Goal: Task Accomplishment & Management: Manage account settings

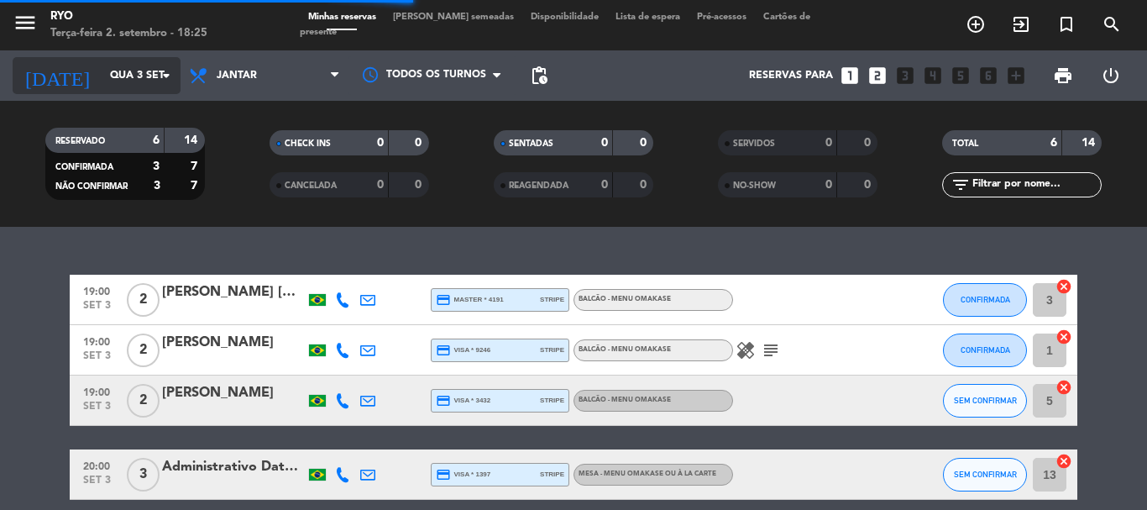
click at [149, 77] on input "Qua 3 set" at bounding box center [173, 75] width 142 height 29
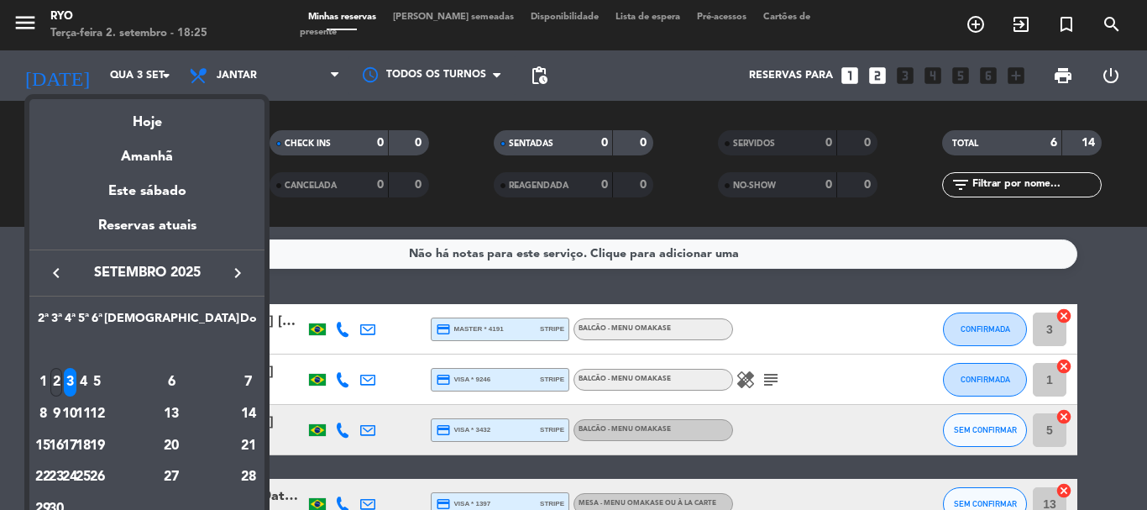
click at [63, 388] on div "2" at bounding box center [56, 382] width 13 height 29
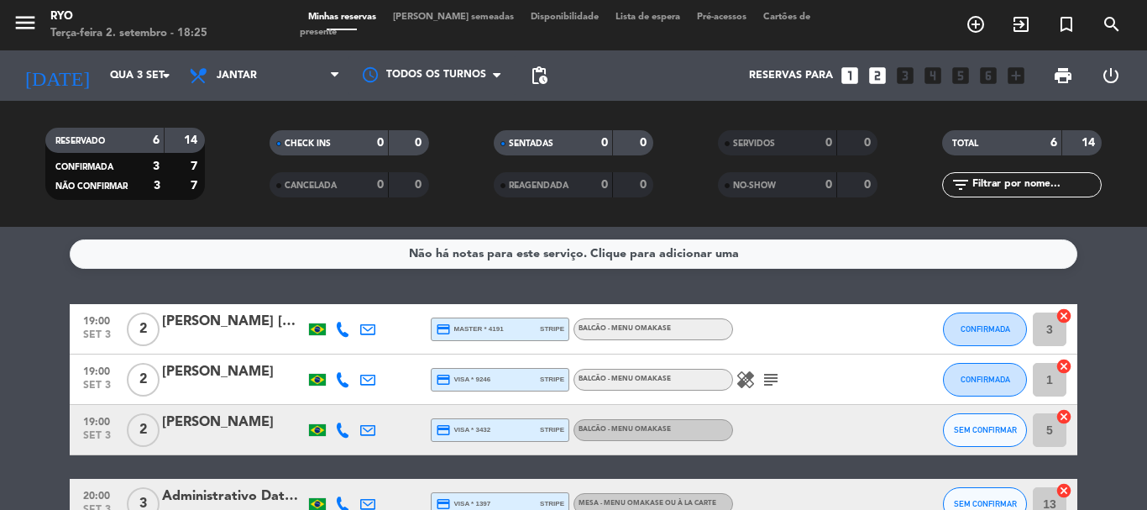
type input "Ter 2 set"
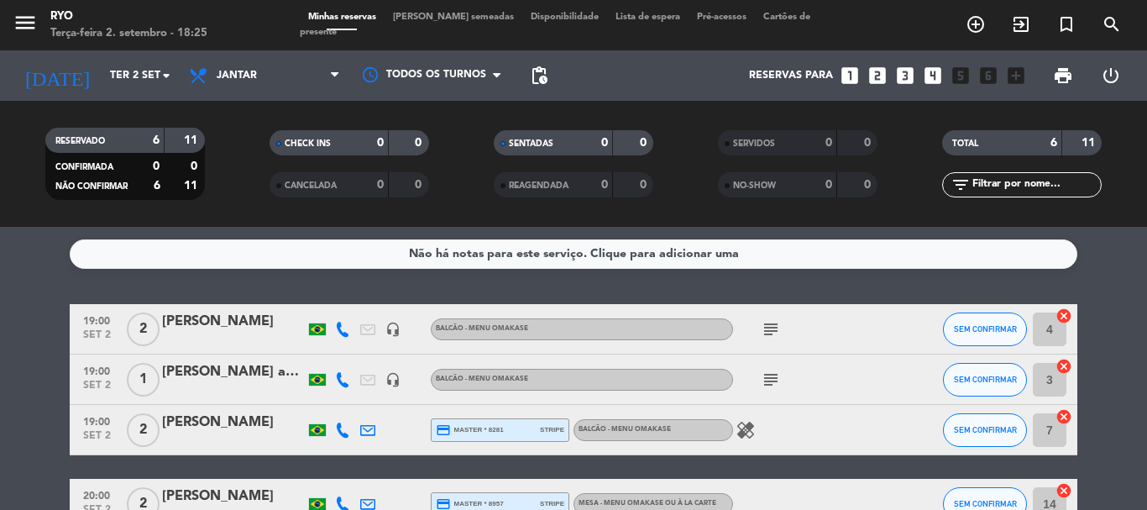
click at [770, 326] on icon "subject" at bounding box center [771, 329] width 20 height 20
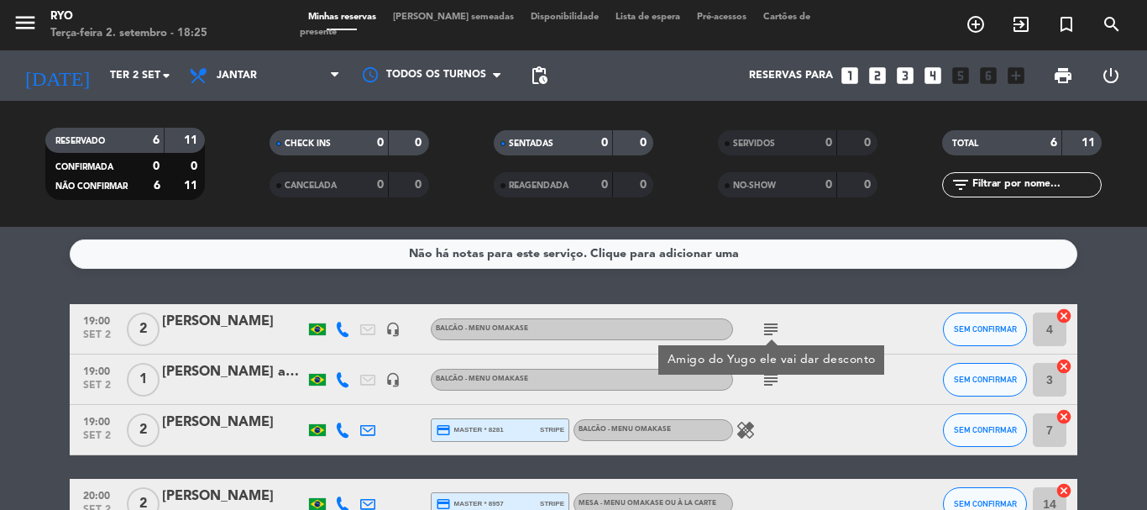
click at [770, 326] on icon "subject" at bounding box center [771, 329] width 20 height 20
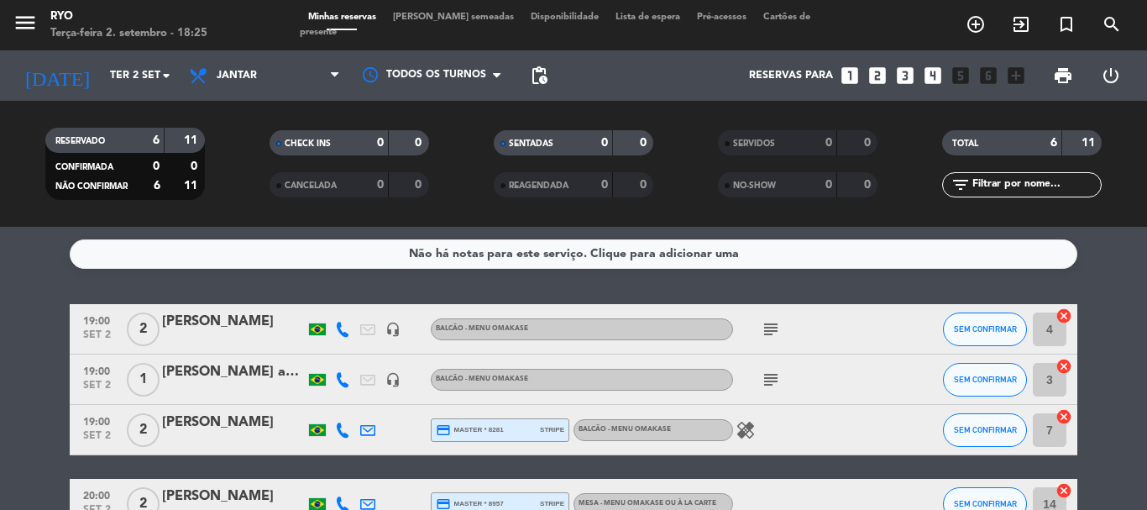
click at [772, 377] on icon "subject" at bounding box center [771, 379] width 20 height 20
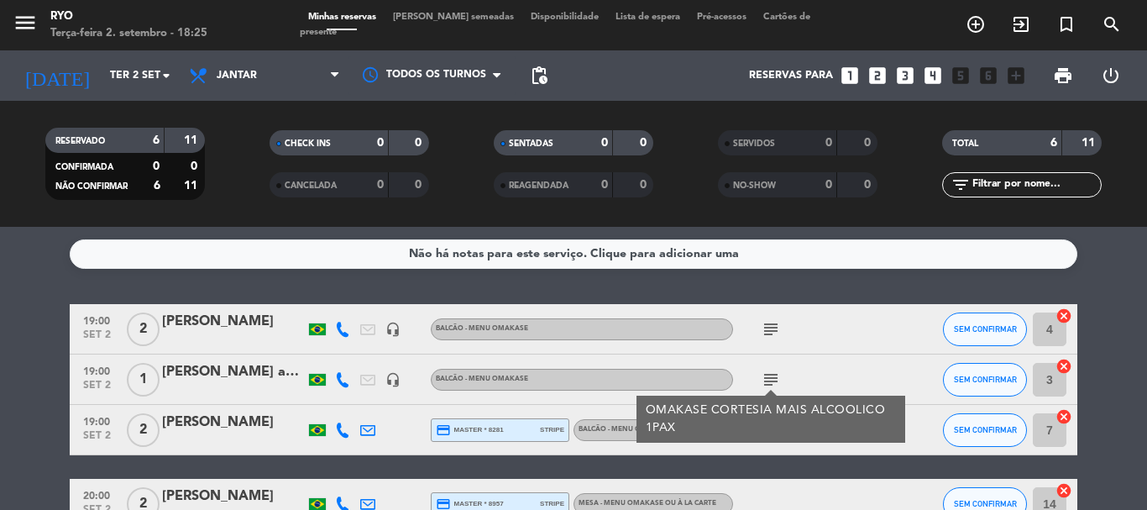
click at [772, 377] on icon "subject" at bounding box center [771, 379] width 20 height 20
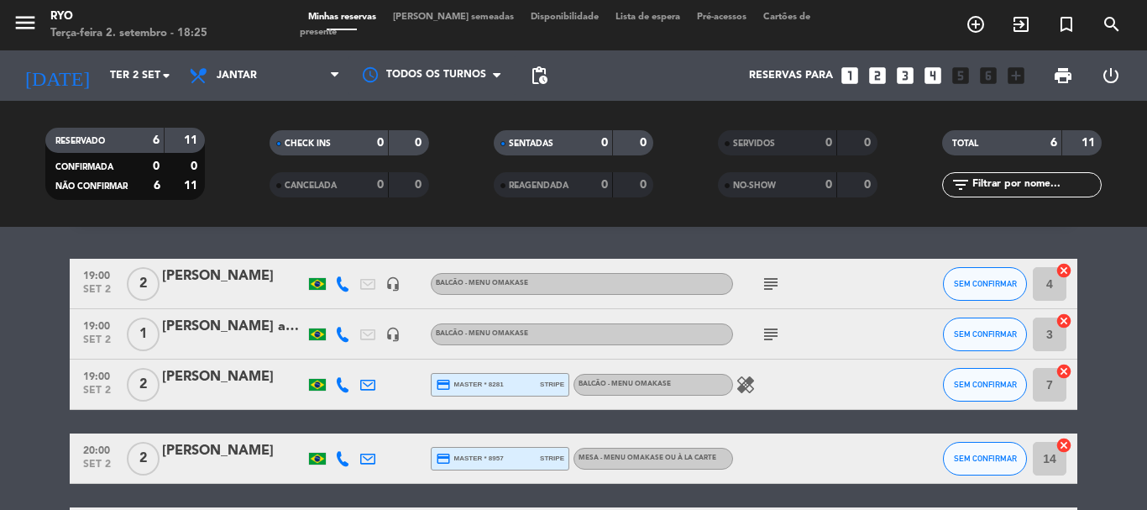
scroll to position [84, 0]
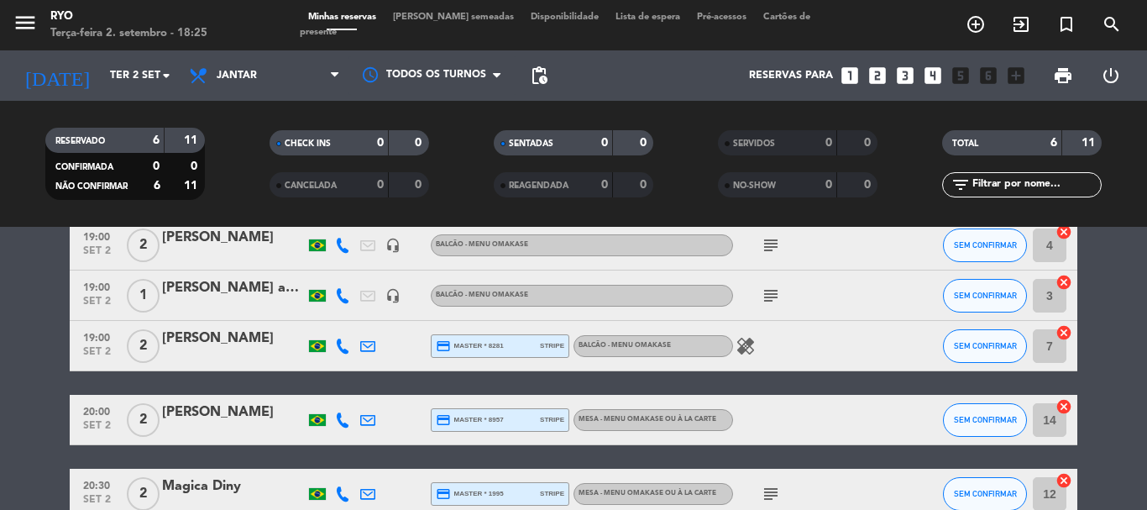
click at [743, 349] on icon "healing" at bounding box center [745, 346] width 20 height 20
click at [770, 294] on icon "subject" at bounding box center [771, 295] width 20 height 20
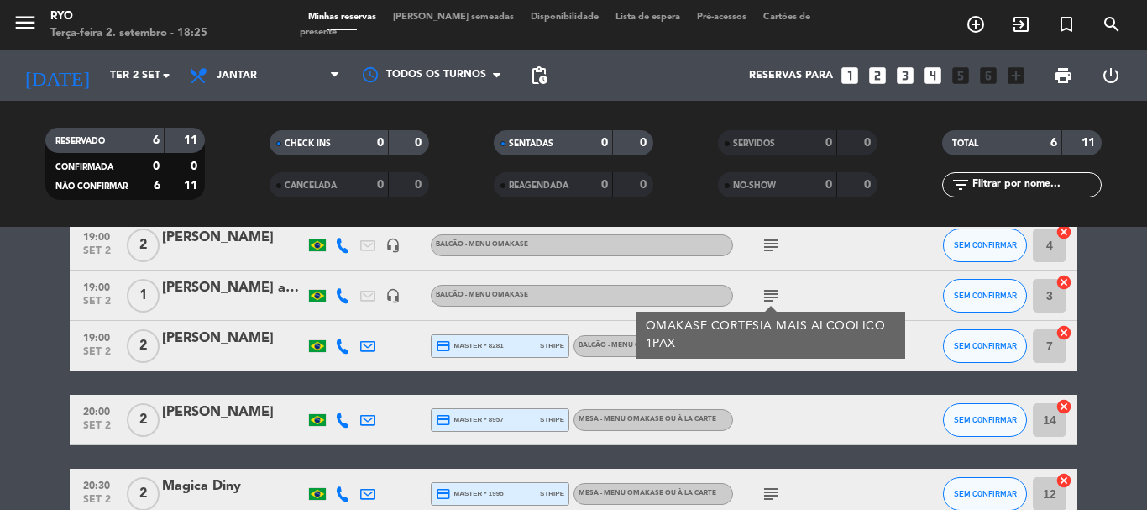
click at [742, 387] on div "19:00 [DATE] 2 [PERSON_NAME] headset_mic BALCÃO - Menu Omakase subject SEM CONF…" at bounding box center [574, 406] width 1008 height 373
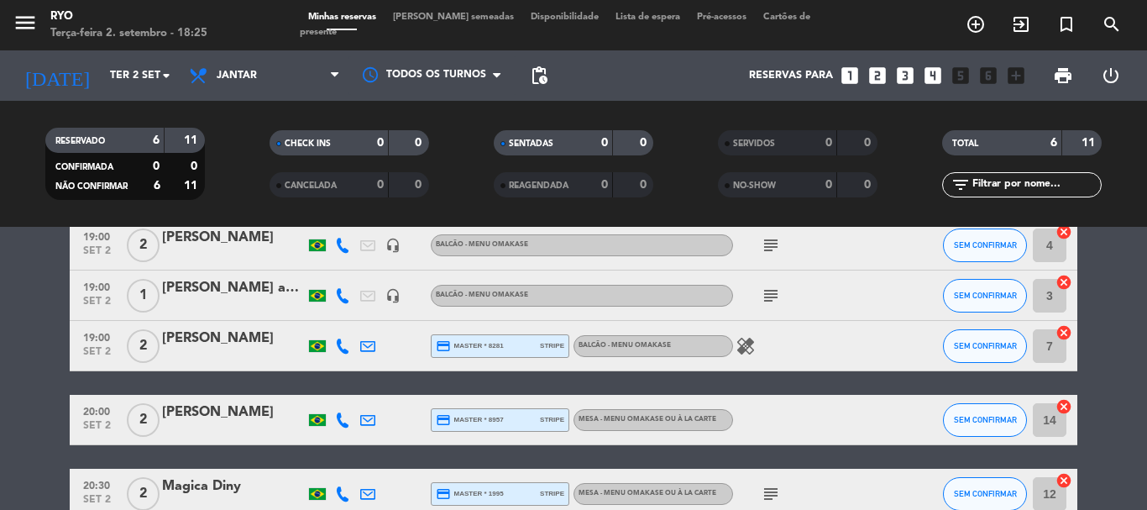
click at [751, 346] on icon "healing" at bounding box center [745, 346] width 20 height 20
click at [768, 298] on icon "subject" at bounding box center [771, 295] width 20 height 20
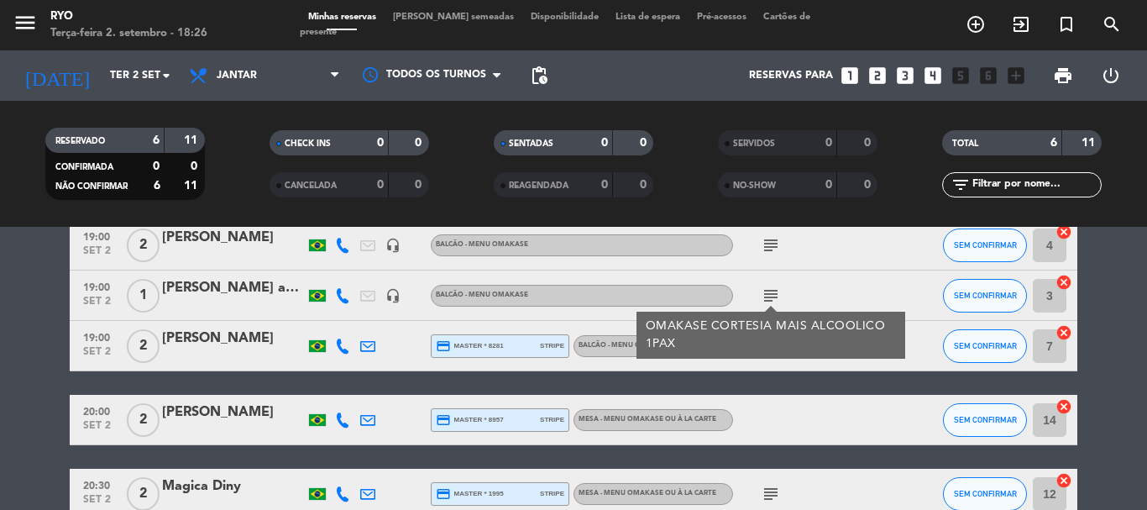
click at [775, 385] on div "19:00 [DATE] 2 [PERSON_NAME] headset_mic BALCÃO - Menu Omakase subject SEM CONF…" at bounding box center [574, 406] width 1008 height 373
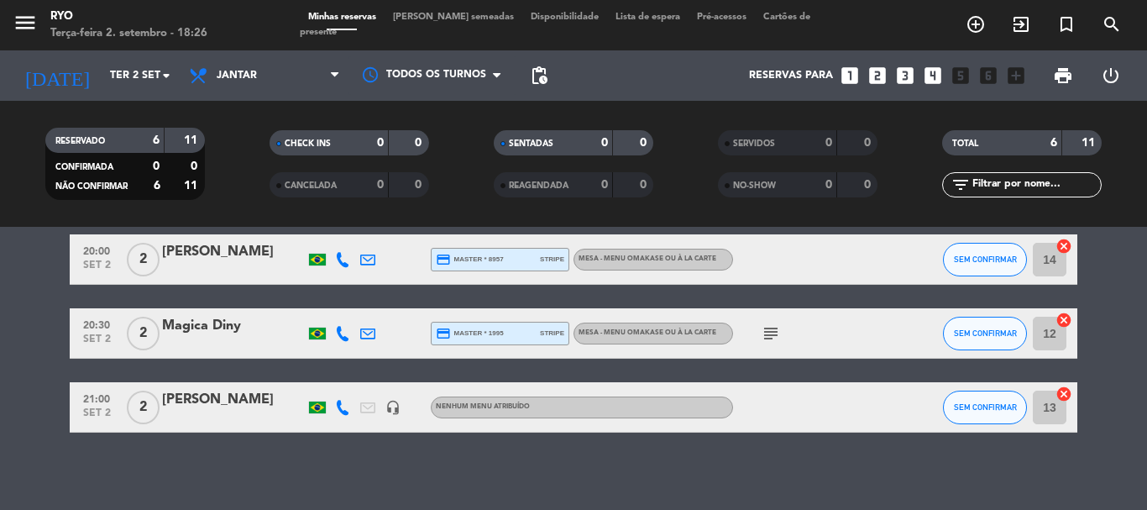
scroll to position [251, 0]
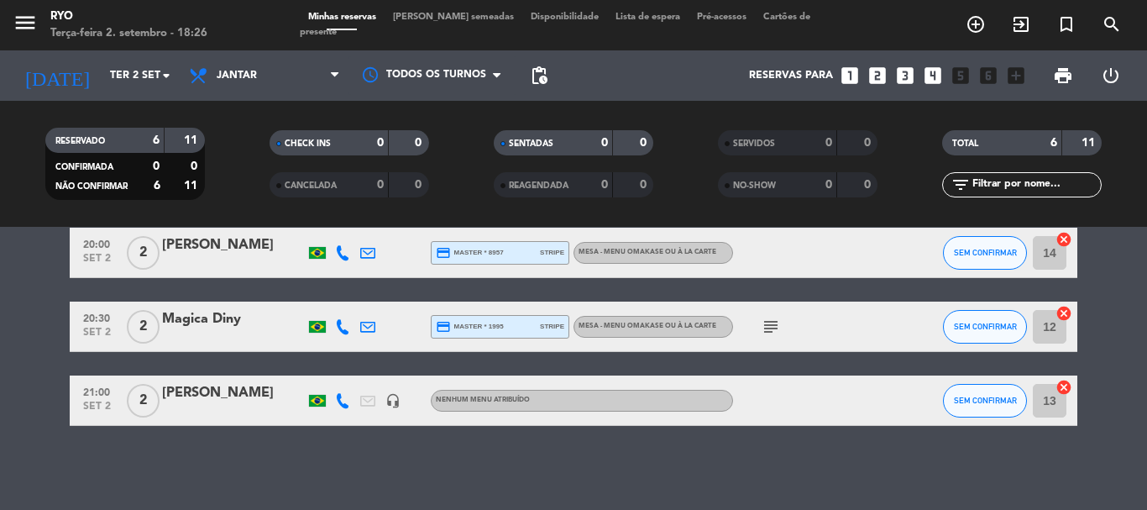
click at [776, 330] on icon "subject" at bounding box center [771, 327] width 20 height 20
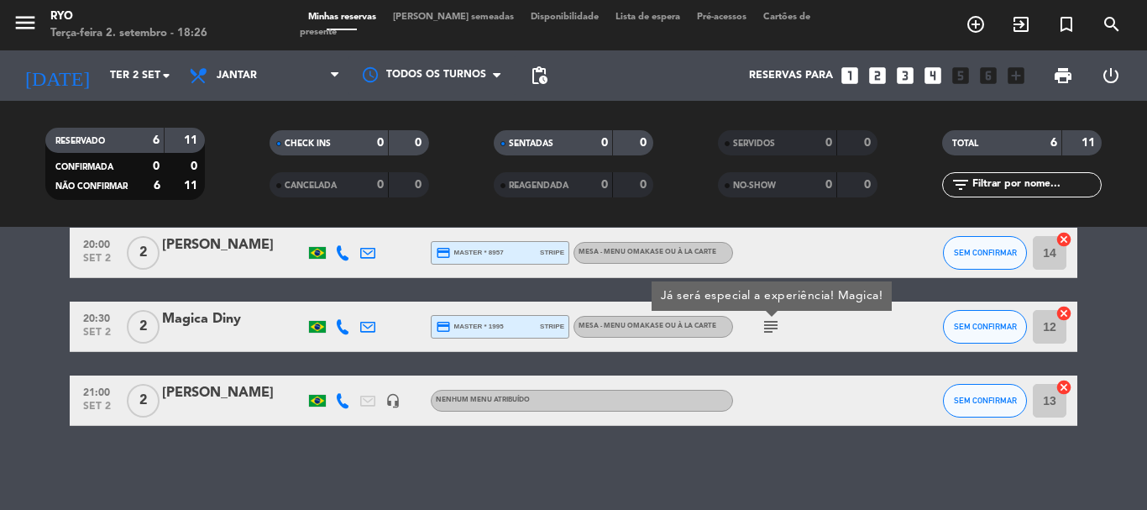
click at [543, 478] on div "Não há notas para este serviço. Clique para adicionar uma 19:00 [DATE] 2 [PERSO…" at bounding box center [573, 368] width 1147 height 283
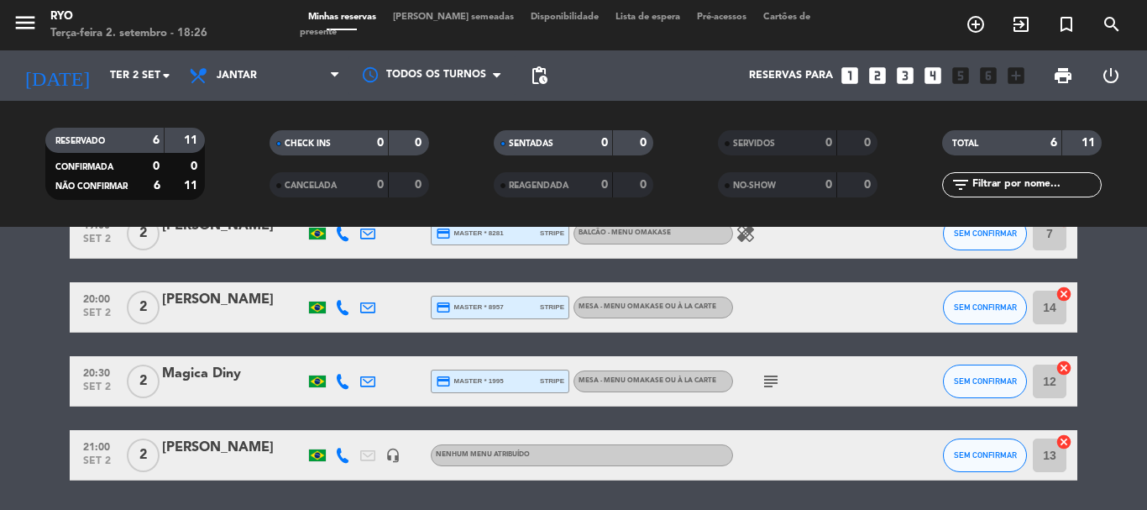
scroll to position [167, 0]
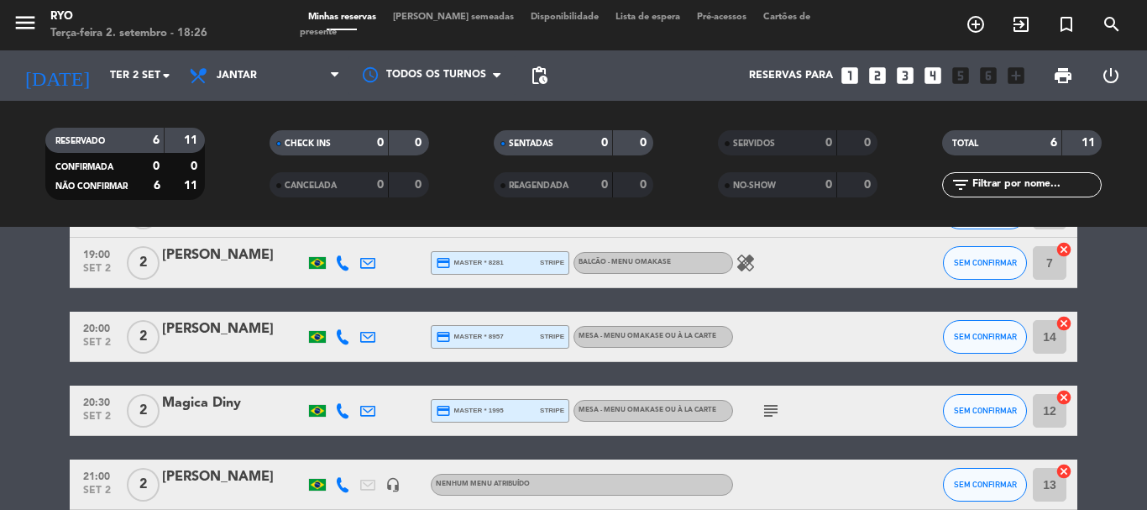
click at [268, 479] on div "[PERSON_NAME]" at bounding box center [233, 477] width 143 height 22
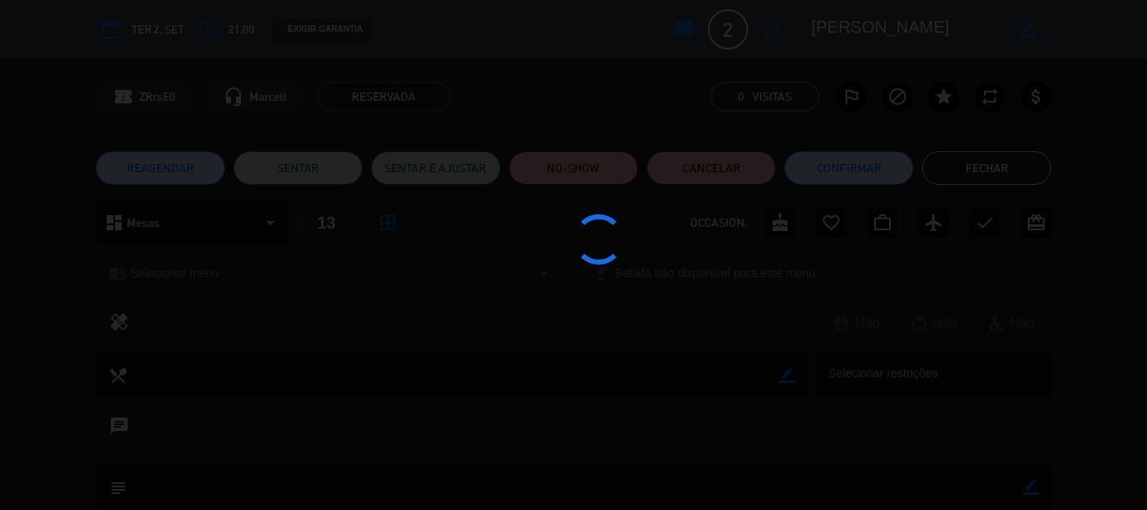
click at [180, 267] on span "Selecionar menu" at bounding box center [175, 273] width 88 height 19
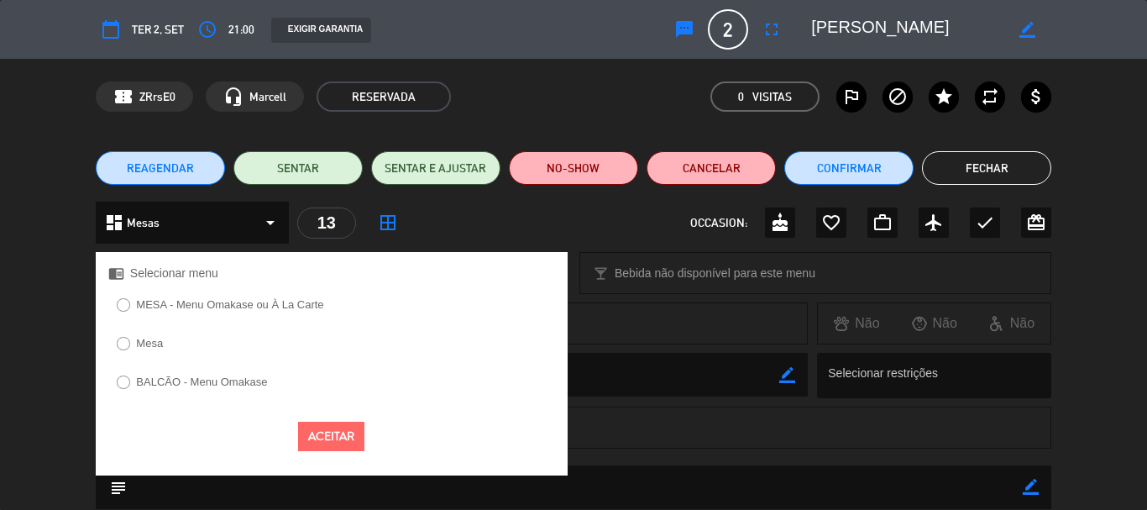
click at [181, 297] on label "MESA - Menu Omakase ou À La Carte" at bounding box center [220, 307] width 224 height 27
click at [353, 427] on button "Aceitar" at bounding box center [331, 435] width 66 height 29
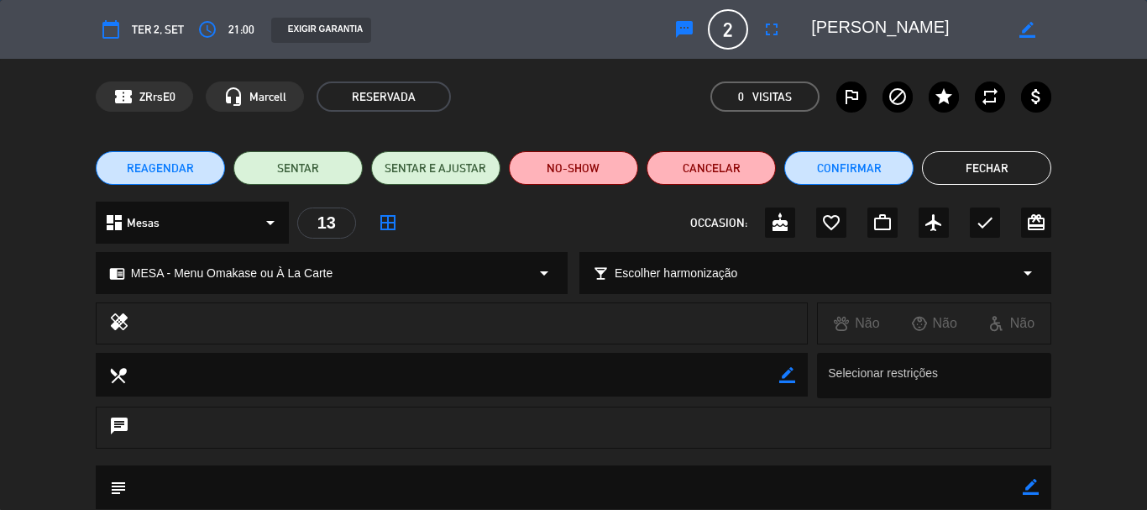
click at [986, 169] on button "Fechar" at bounding box center [986, 168] width 129 height 34
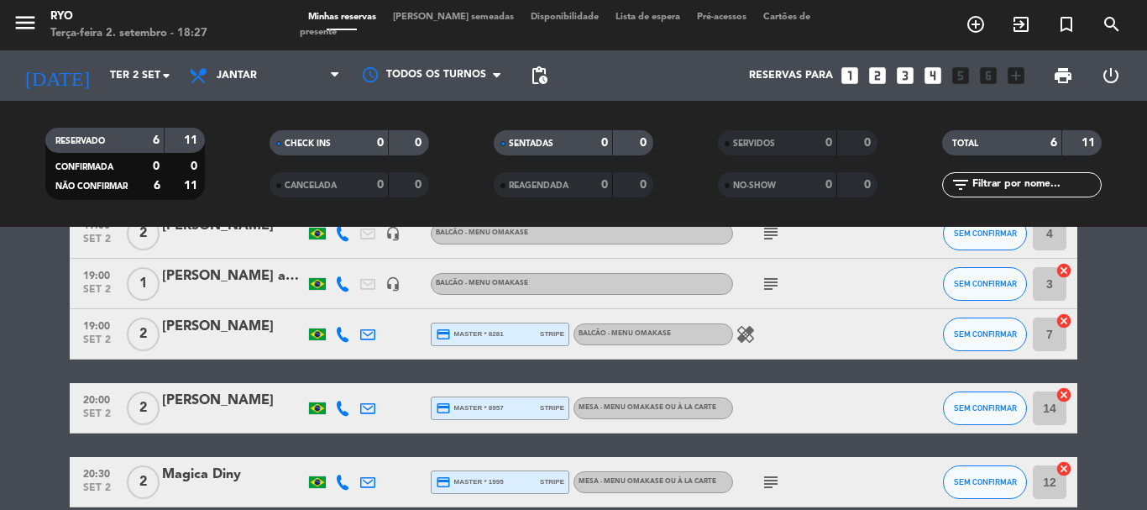
scroll to position [0, 0]
